Goal: Book appointment/travel/reservation

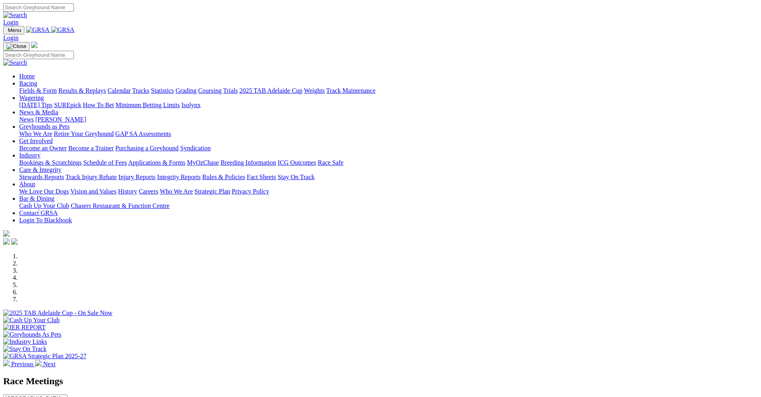
click at [592, 316] on div at bounding box center [380, 316] width 754 height 0
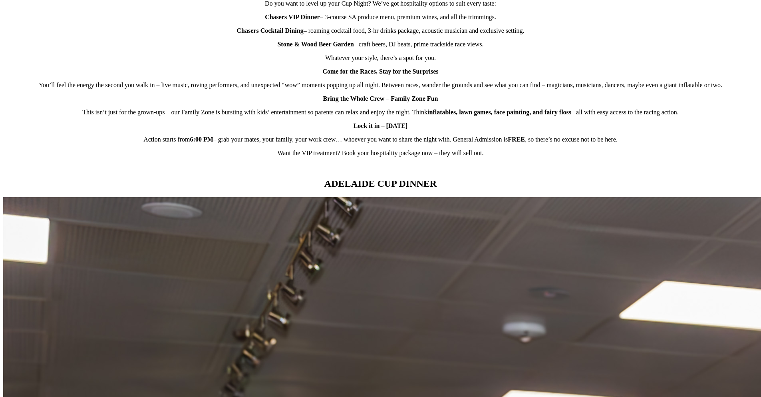
scroll to position [719, 0]
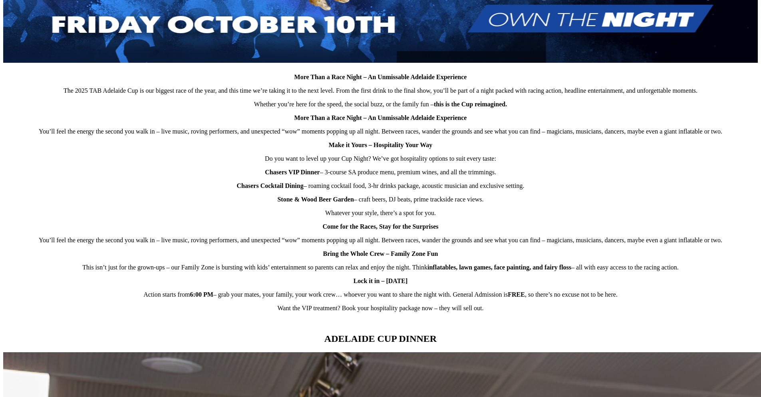
scroll to position [439, 0]
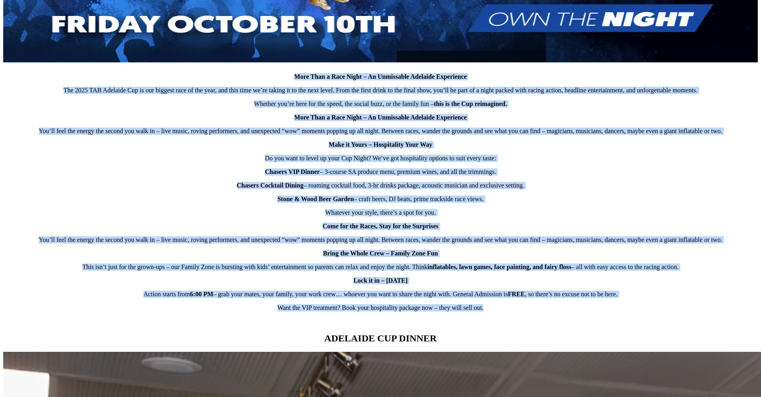
drag, startPoint x: 479, startPoint y: 354, endPoint x: 287, endPoint y: 105, distance: 314.6
click at [287, 105] on div "More Than a Race Night – An Unmissable Adelaide Experience The 2025 TAB Adelaid…" at bounding box center [380, 89] width 754 height 472
copy div "Lore Ipsu d Sita Conse – Ad Elitseddoe Temporin Utlaboreet Dol 8867 MAG Aliquae…"
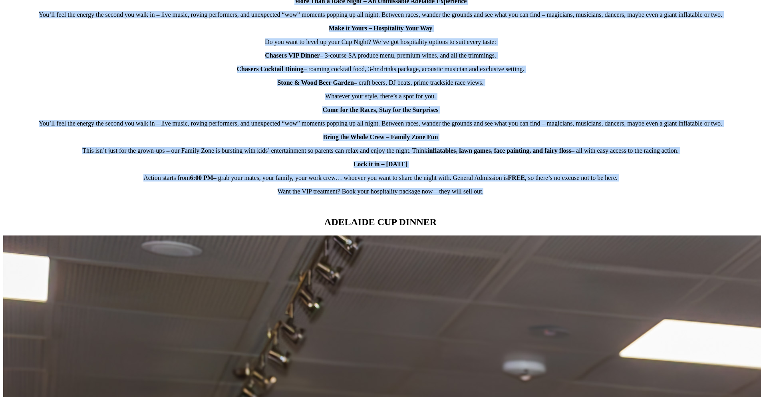
scroll to position [639, 0]
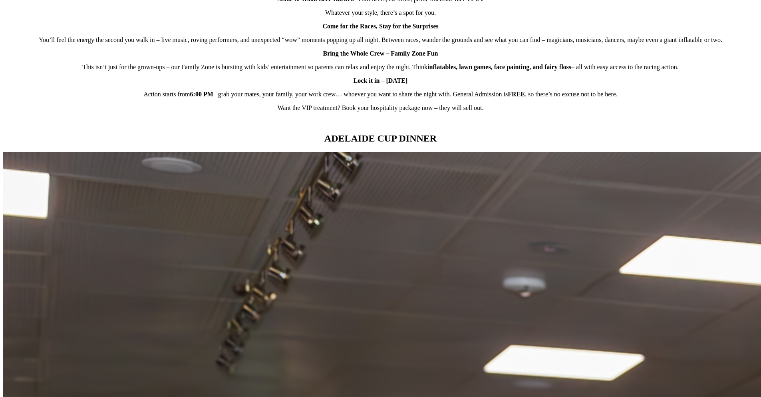
click at [203, 144] on h2 "ADELAIDE CUP DINNER" at bounding box center [380, 138] width 754 height 11
copy div "ADELAIDE CUP DINNER"
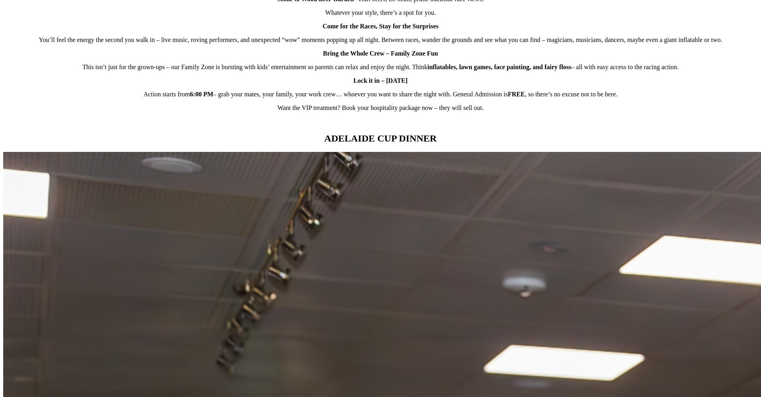
copy div "Indulge in a decadent three-course menu celebrating the finest flavours and pre…"
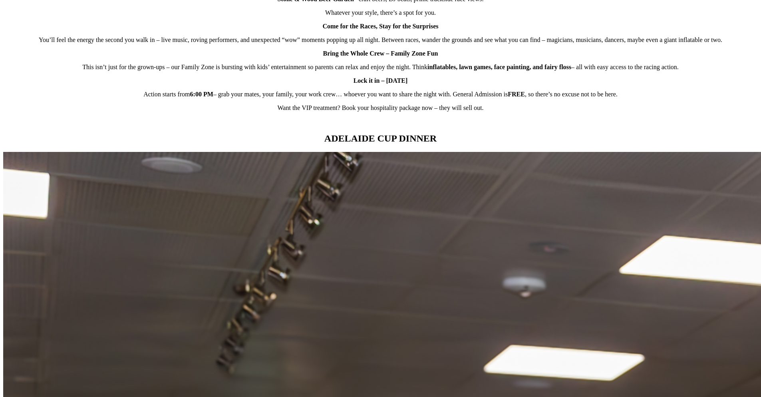
copy div "LevrIER COCKTAIL dinner"
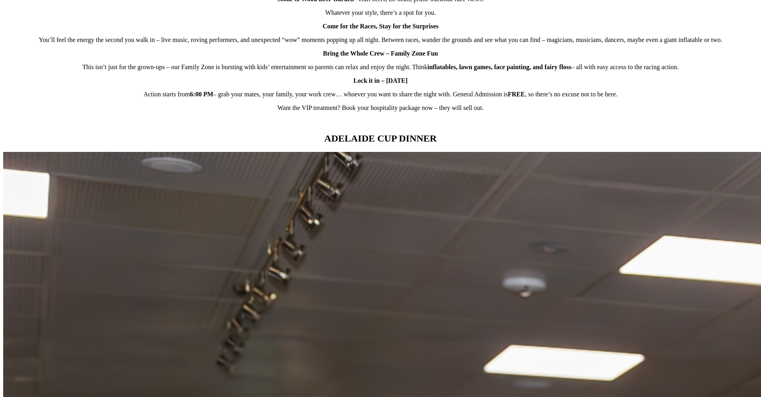
copy div "Enjoy roaming canapés, a three-hour drinks package, and a prime spot overlookin…"
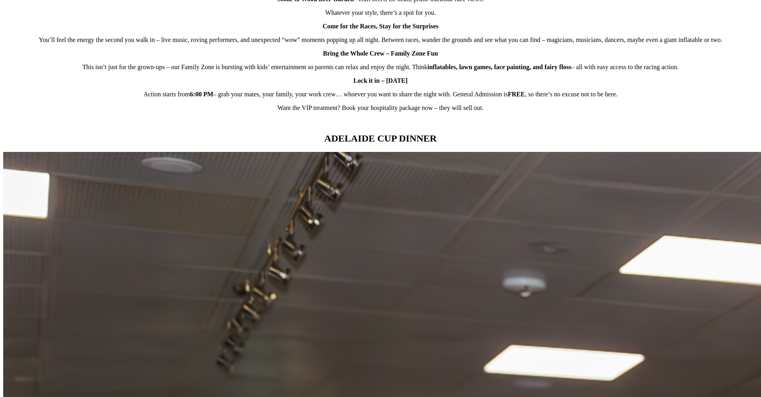
copy div "STONE & WOOD GARDEN BAR"
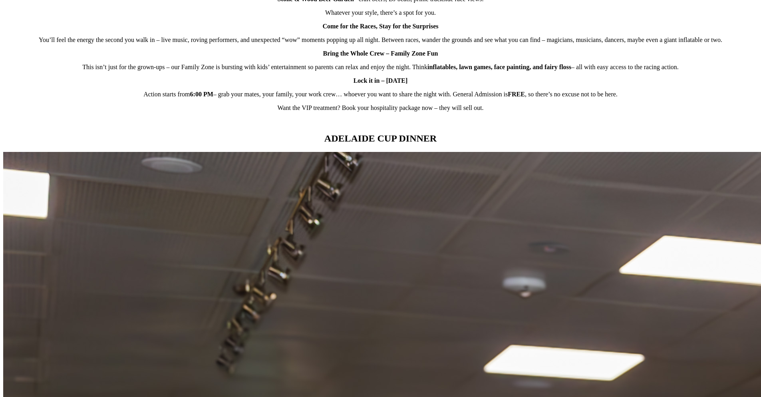
copy div "Welcome to the [GEOGRAPHIC_DATA] Bar – your trackside party with a pre-loaded d…"
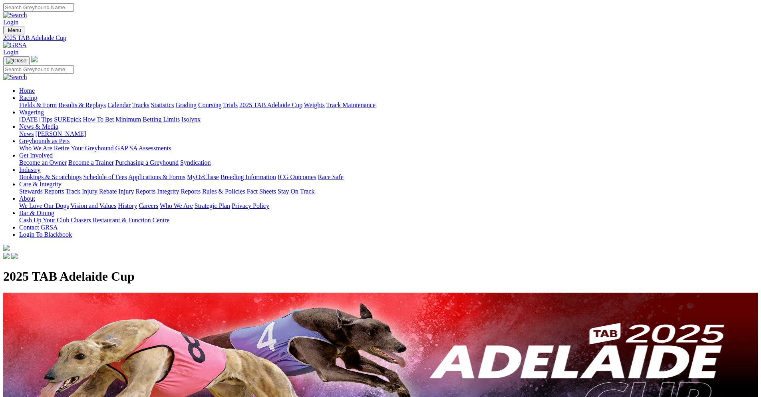
drag, startPoint x: 0, startPoint y: 0, endPoint x: 552, endPoint y: 268, distance: 613.8
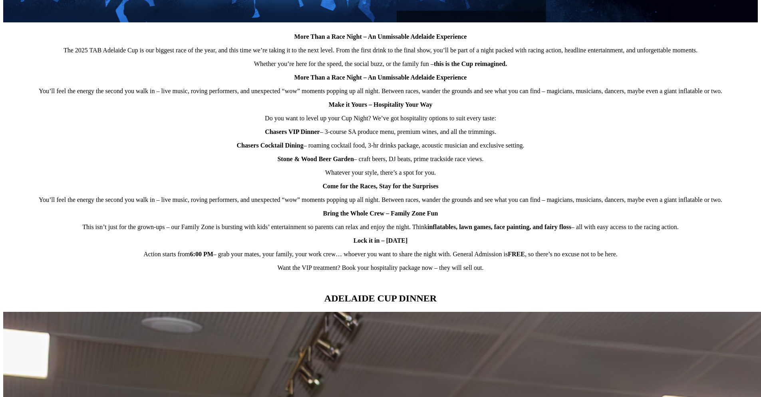
scroll to position [639, 0]
